Goal: Book appointment/travel/reservation

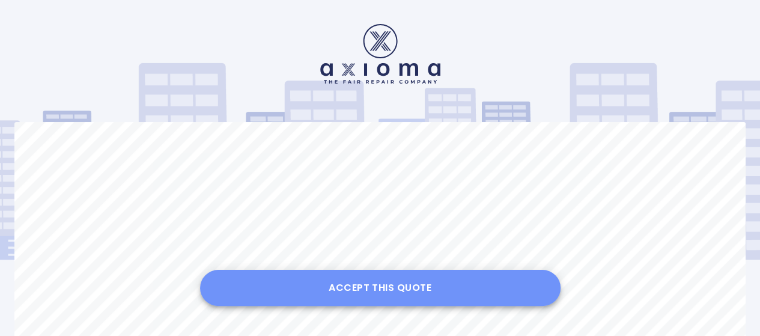
click at [385, 290] on button "Accept this Quote" at bounding box center [380, 288] width 361 height 36
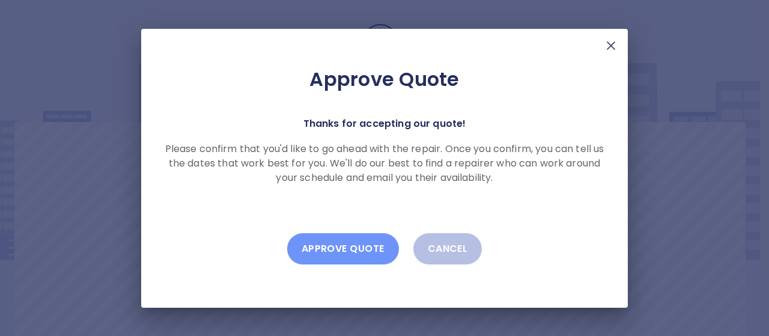
click at [346, 251] on button "Approve Quote" at bounding box center [343, 248] width 112 height 31
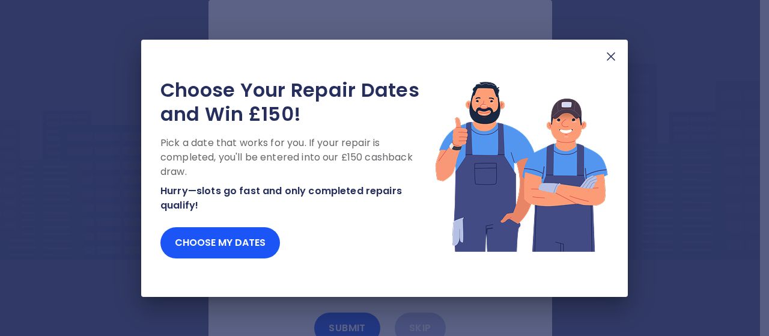
click at [296, 270] on div "Choose Your Repair Dates and Win £150! Pick a date that works for you. If your …" at bounding box center [384, 168] width 487 height 257
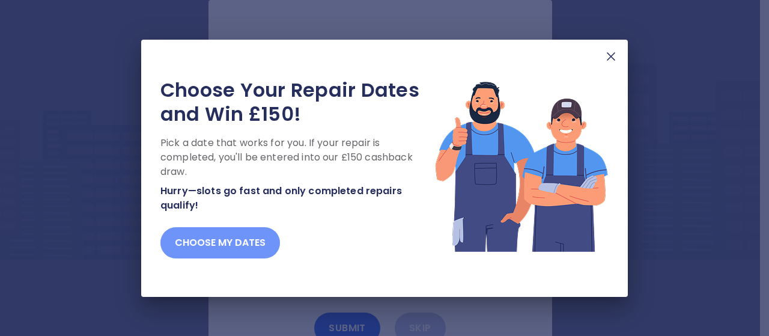
click at [239, 240] on button "Choose my dates" at bounding box center [220, 242] width 120 height 31
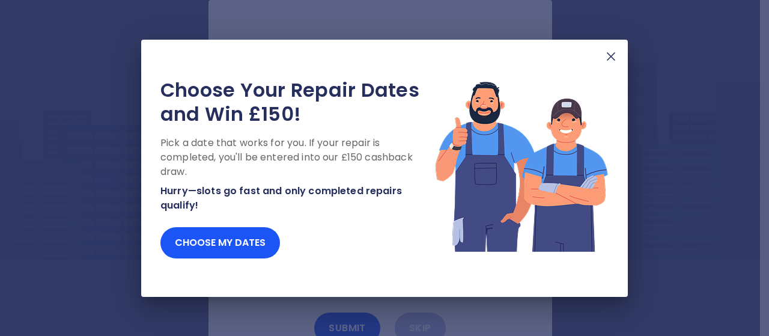
click at [608, 58] on img at bounding box center [611, 56] width 14 height 14
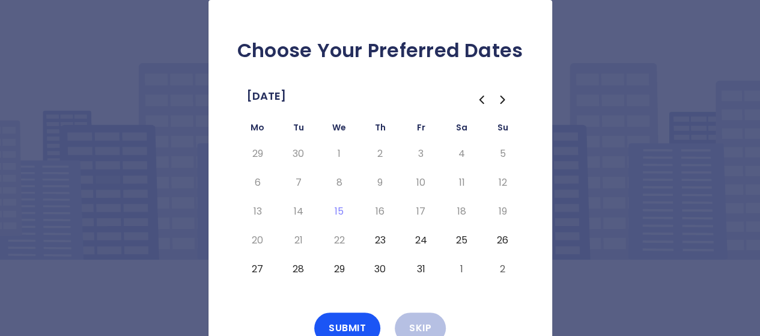
click at [300, 272] on button "28" at bounding box center [299, 269] width 22 height 19
click at [343, 323] on button "Submit" at bounding box center [347, 328] width 66 height 31
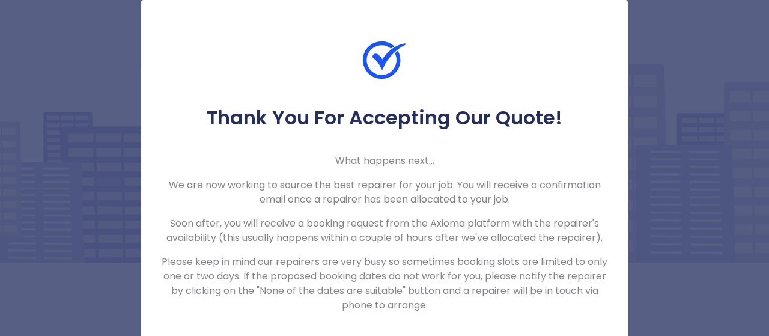
scroll to position [14, 0]
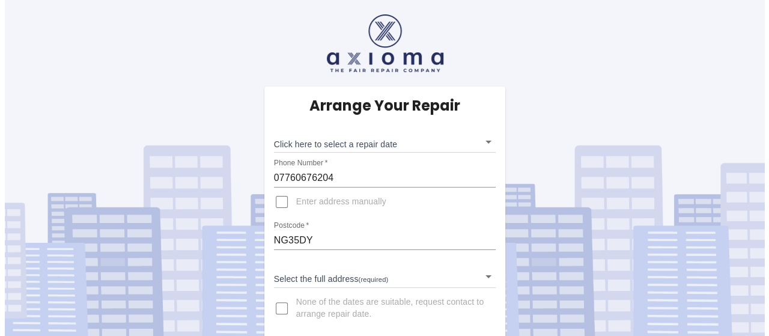
scroll to position [5, 0]
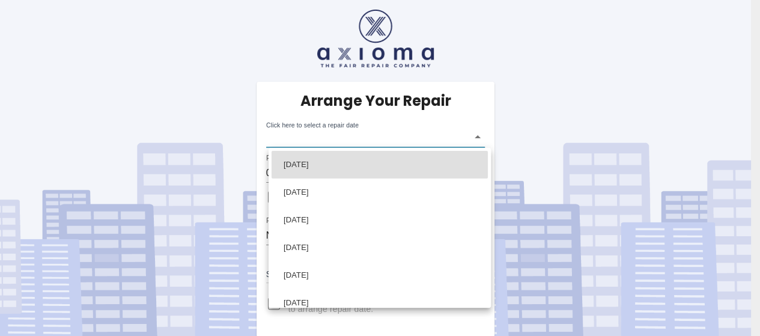
click at [482, 136] on body "Arrange Your Repair Click here to select a repair date ​ Phone Number   * 07760…" at bounding box center [380, 166] width 760 height 342
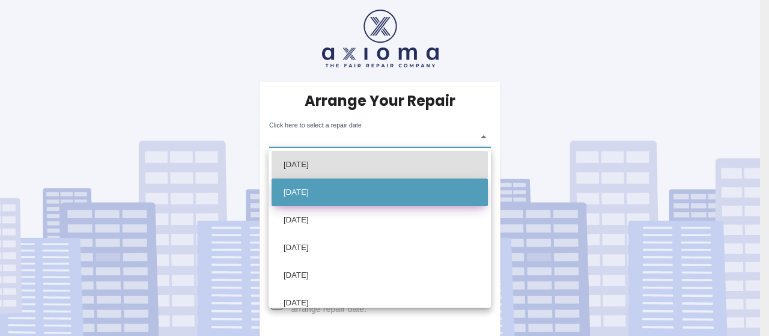
click at [334, 197] on li "Tue Oct 28 2025" at bounding box center [380, 192] width 216 height 28
type input "2025-10-28T00:00:00.000Z"
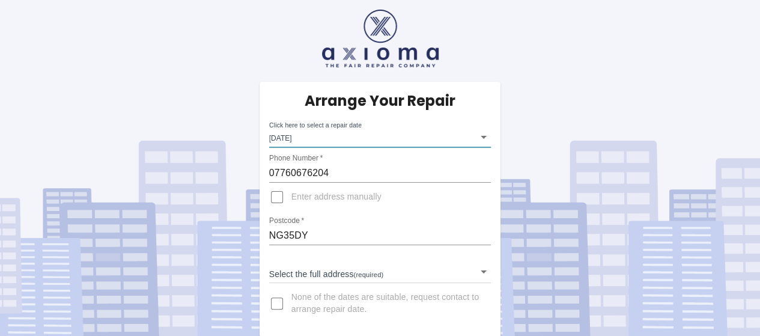
click at [481, 274] on body "Arrange Your Repair Click here to select a repair date Tue Oct 28 2025 2025-10-…" at bounding box center [380, 166] width 760 height 342
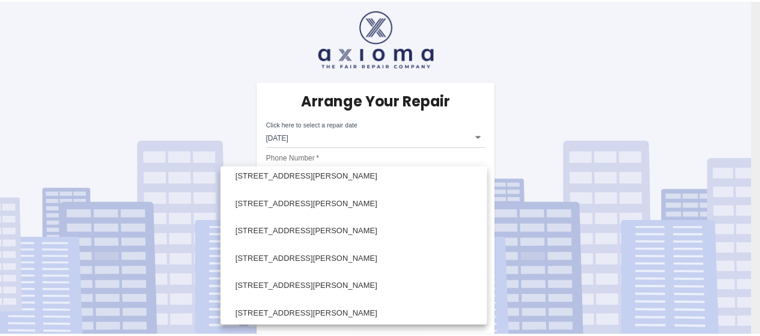
scroll to position [289, 0]
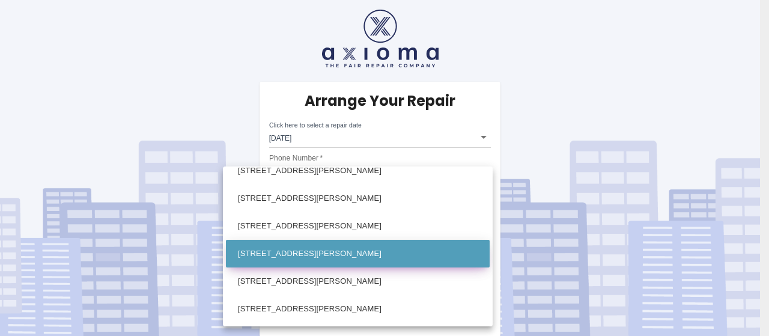
click at [392, 252] on li "41 Ebers Road Nottingham Nottinghamshire" at bounding box center [358, 254] width 264 height 28
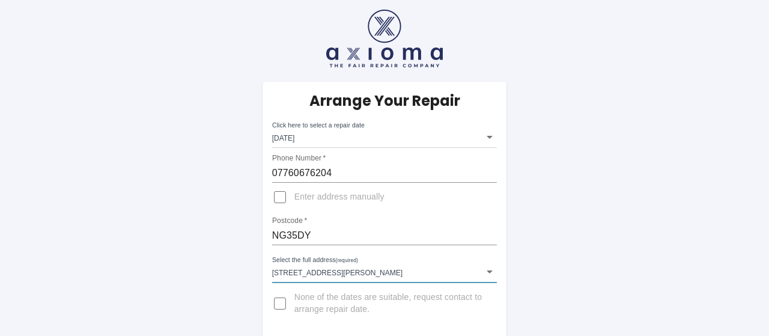
type input "41 Ebers Road Nottingham Nottinghamshire"
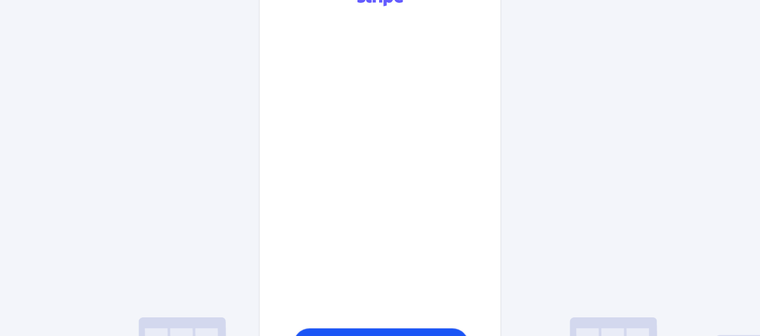
scroll to position [316, 0]
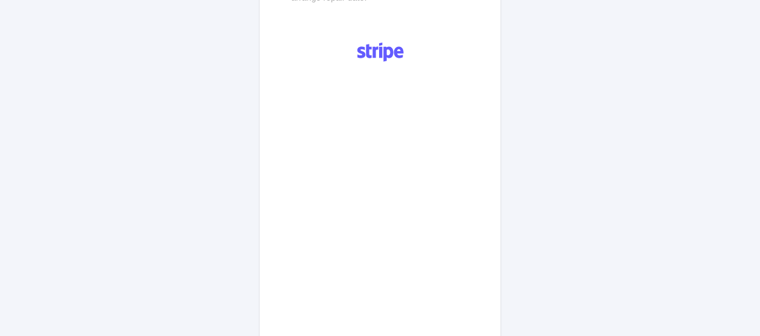
click at [530, 153] on div "Arrange Your Repair Click here to select a repair date Tue Oct 28 2025 2025-10-…" at bounding box center [380, 126] width 778 height 885
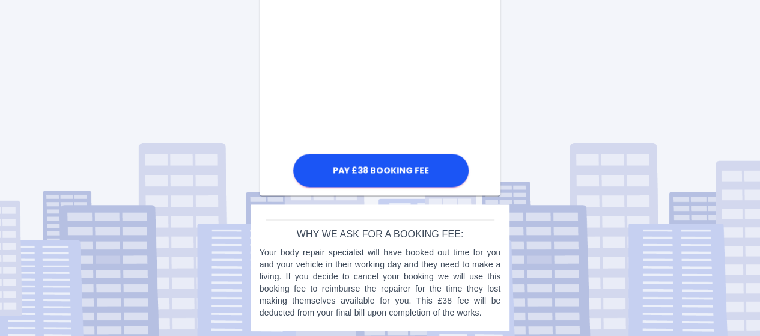
scroll to position [792, 0]
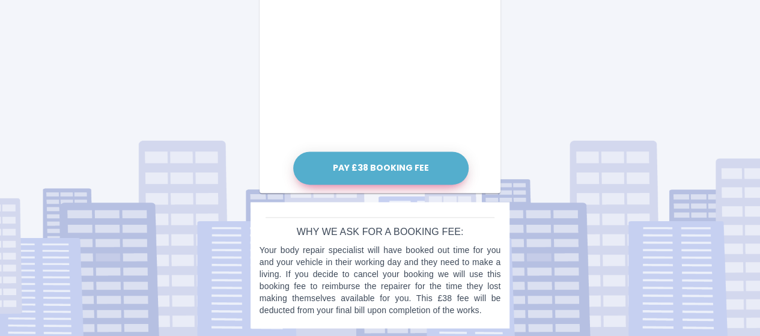
click at [364, 165] on button "Pay £38 Booking Fee" at bounding box center [380, 167] width 175 height 33
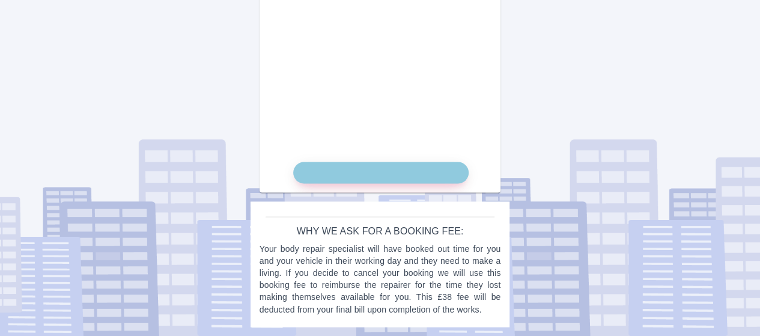
scroll to position [780, 0]
